Goal: Task Accomplishment & Management: Manage account settings

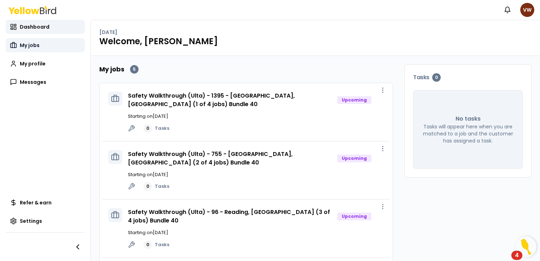
click at [33, 46] on span "My jobs" at bounding box center [30, 45] width 20 height 7
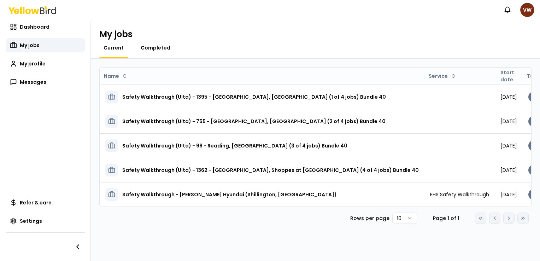
click at [153, 48] on span "Completed" at bounding box center [156, 47] width 30 height 7
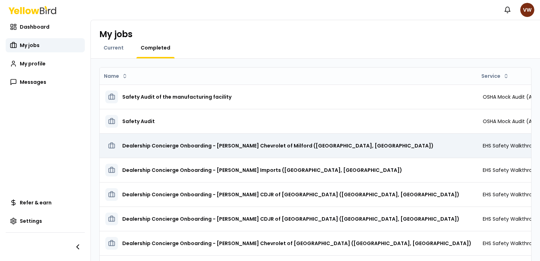
scroll to position [89, 0]
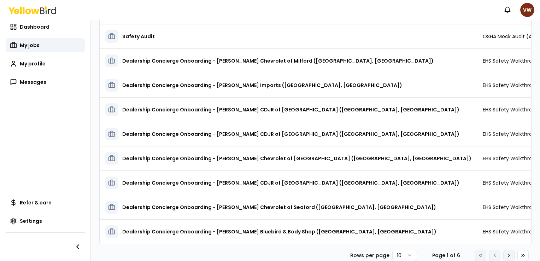
click at [506, 254] on icon at bounding box center [509, 255] width 6 height 6
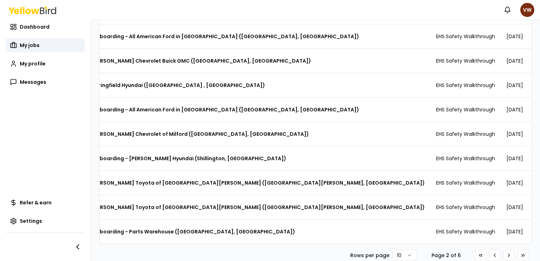
scroll to position [0, 90]
click at [506, 254] on icon at bounding box center [509, 255] width 6 height 6
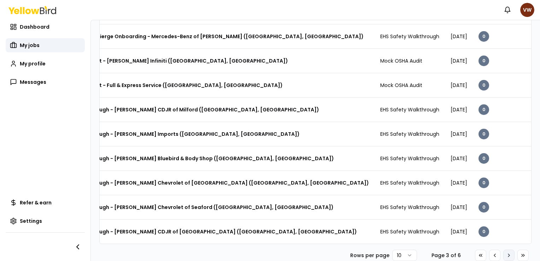
click at [506, 253] on icon at bounding box center [509, 255] width 6 height 6
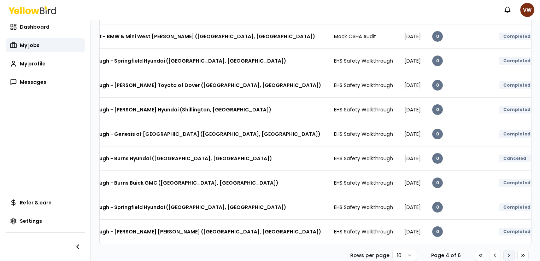
scroll to position [0, 42]
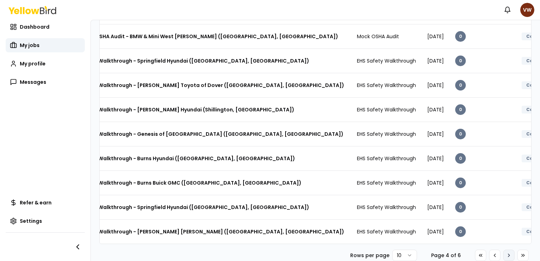
click at [506, 253] on icon at bounding box center [509, 255] width 6 height 6
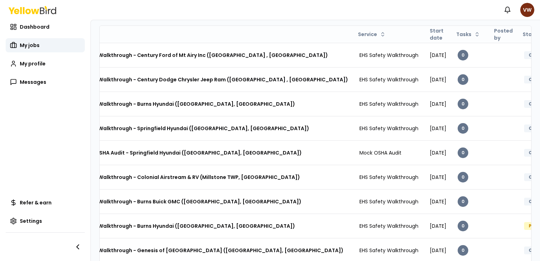
scroll to position [0, 0]
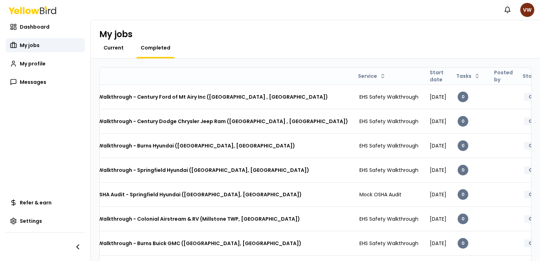
click at [114, 48] on span "Current" at bounding box center [114, 47] width 20 height 7
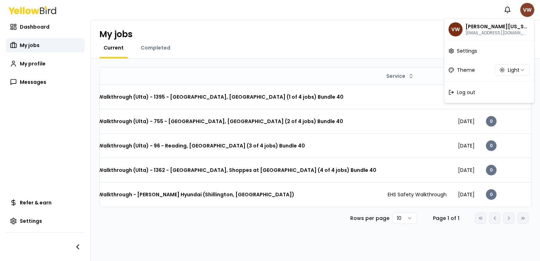
click at [525, 8] on html "Notifications VW Dashboard My jobs My profile Messages Refer & earn Settings My…" at bounding box center [270, 130] width 540 height 261
click at [469, 93] on span "Log out" at bounding box center [466, 92] width 18 height 7
